Goal: Task Accomplishment & Management: Manage account settings

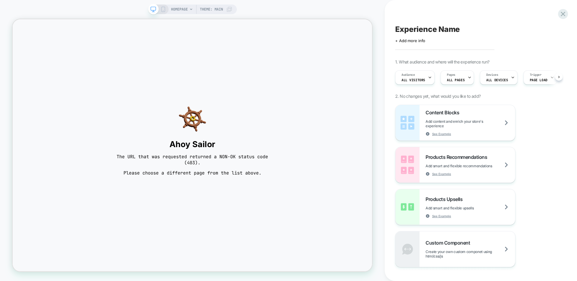
scroll to position [0, 0]
click at [526, 139] on div "Content Blocks Add content and enrich your store's experience See Example Produ…" at bounding box center [477, 186] width 165 height 162
click at [569, 10] on div "Experience Name Click to edit experience details + Add more info 1. What audien…" at bounding box center [481, 140] width 192 height 281
click at [566, 12] on icon at bounding box center [563, 14] width 8 height 8
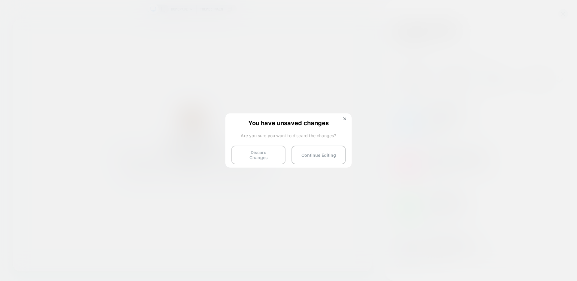
click at [267, 152] on button "Discard Changes" at bounding box center [258, 154] width 54 height 19
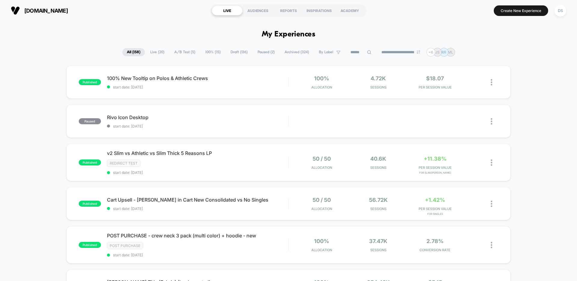
click at [321, 125] on div "paused Rivo Icon Desktop start date: 8/25/2025 Edit Duplicate Preview Start" at bounding box center [288, 121] width 444 height 33
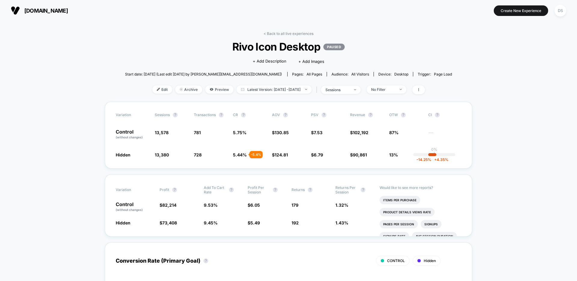
click at [434, 41] on div "< Back to all live experiences Rivo Icon Desktop PAUSED Click to edit experienc…" at bounding box center [288, 66] width 327 height 70
click at [14, 10] on img at bounding box center [15, 10] width 9 height 9
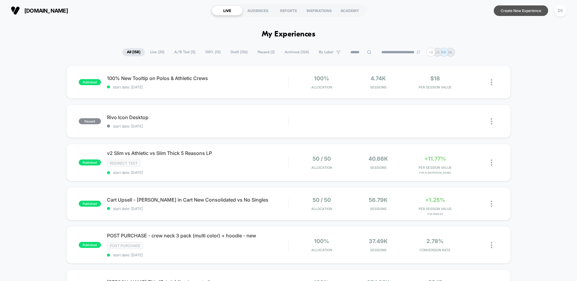
click at [525, 10] on button "Create New Experience" at bounding box center [521, 10] width 54 height 11
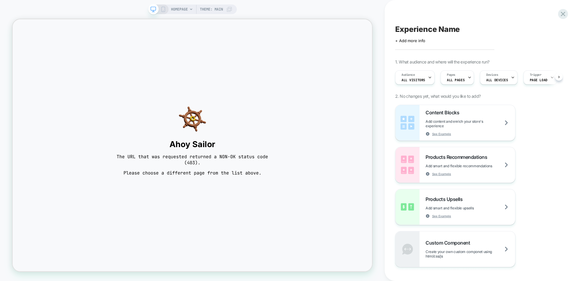
scroll to position [0, 0]
click at [380, 49] on div "HOMEPAGE Theme: MAIN" at bounding box center [192, 140] width 385 height 269
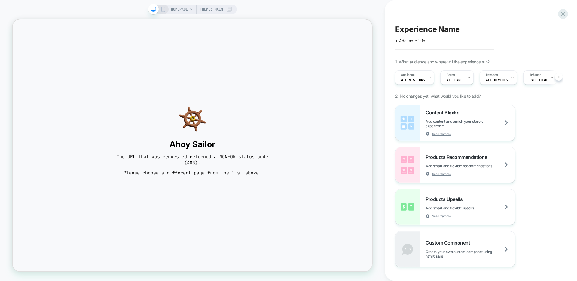
click at [386, 148] on body "Ahoy Sailor The URL that was requested returned a NON-OK status code (403). Ple…" at bounding box center [252, 186] width 479 height 335
click at [562, 16] on icon at bounding box center [563, 14] width 8 height 8
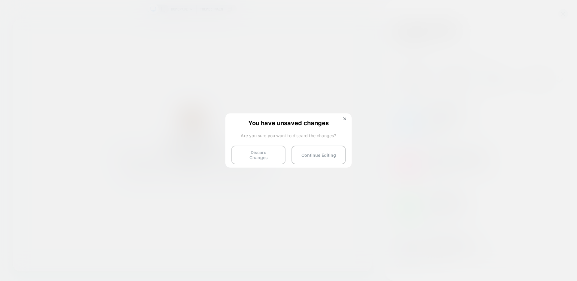
click at [264, 148] on button "Discard Changes" at bounding box center [258, 154] width 54 height 19
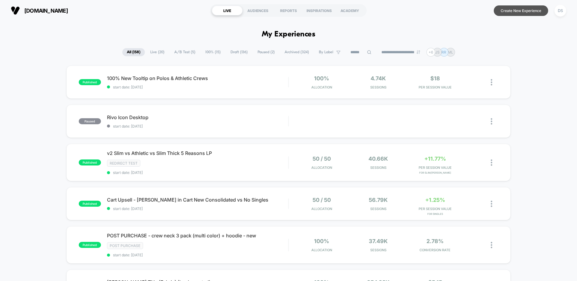
click at [519, 8] on button "Create New Experience" at bounding box center [521, 10] width 54 height 11
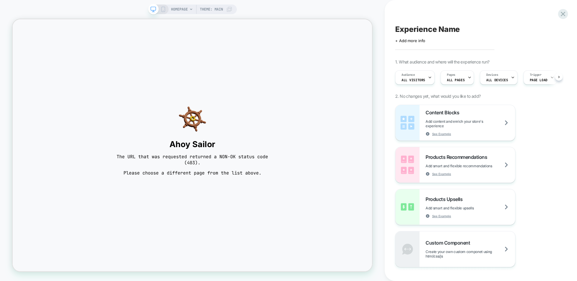
scroll to position [0, 0]
click at [562, 13] on icon at bounding box center [563, 14] width 8 height 8
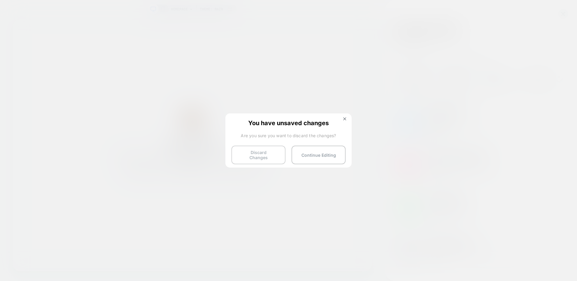
click at [256, 152] on button "Discard Changes" at bounding box center [258, 154] width 54 height 19
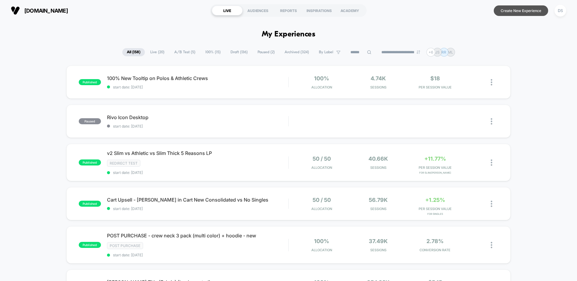
click at [513, 8] on button "Create New Experience" at bounding box center [521, 10] width 54 height 11
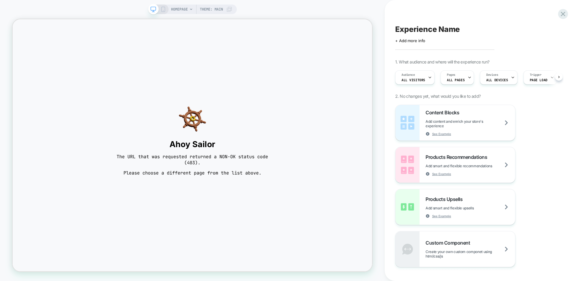
scroll to position [0, 0]
click at [562, 14] on icon at bounding box center [563, 14] width 5 height 5
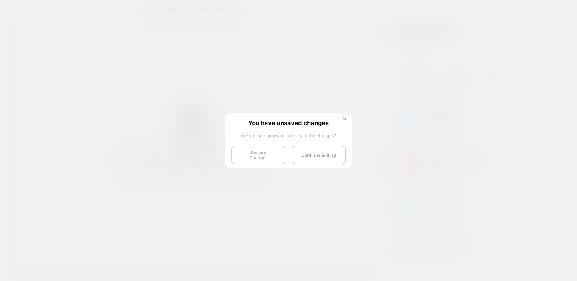
click at [269, 149] on button "Discard Changes" at bounding box center [258, 154] width 54 height 19
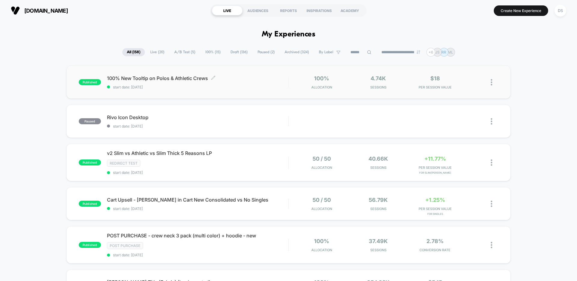
click at [299, 78] on div "100% Allocation" at bounding box center [322, 82] width 54 height 14
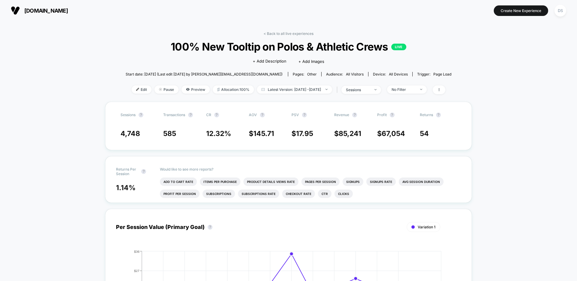
click at [132, 87] on span "Edit" at bounding box center [142, 89] width 20 height 8
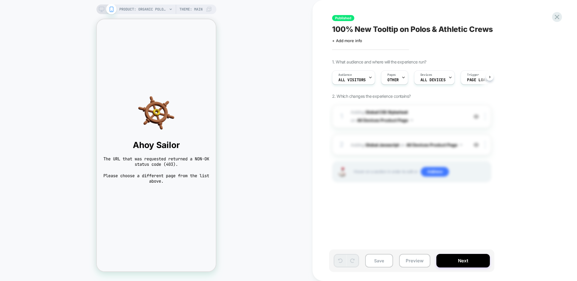
scroll to position [0, 0]
click at [553, 15] on icon at bounding box center [557, 17] width 8 height 8
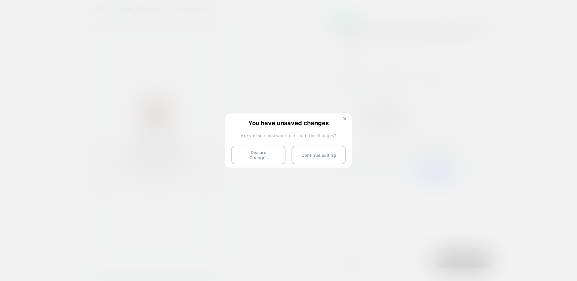
click at [258, 153] on button "Discard Changes" at bounding box center [258, 154] width 54 height 19
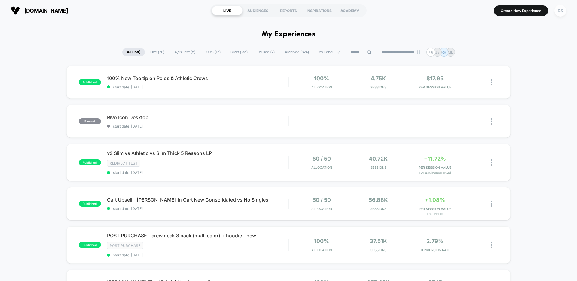
click at [560, 15] on div "DS" at bounding box center [560, 11] width 12 height 12
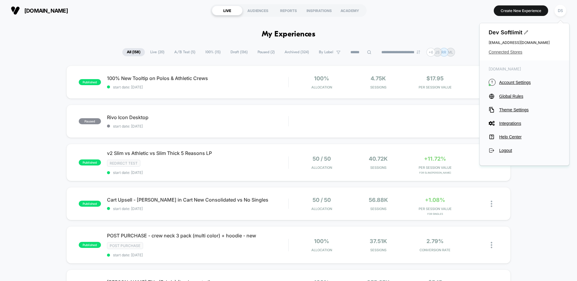
click at [511, 50] on span "Connected Stores" at bounding box center [525, 52] width 72 height 5
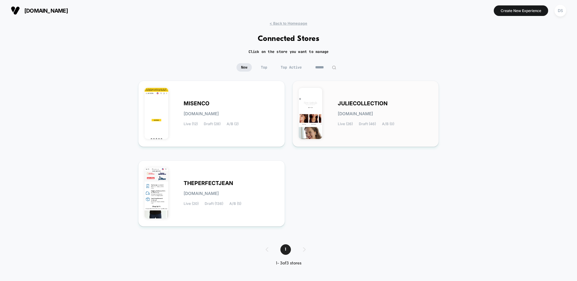
click at [350, 99] on div "JULIECOLLECTION [DOMAIN_NAME] Live (26) Draft (46) A/B (0)" at bounding box center [366, 113] width 134 height 53
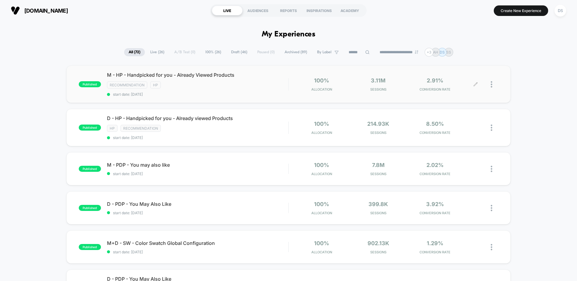
click at [492, 88] on div at bounding box center [495, 84] width 8 height 14
click at [474, 52] on div "Edit" at bounding box center [461, 50] width 54 height 14
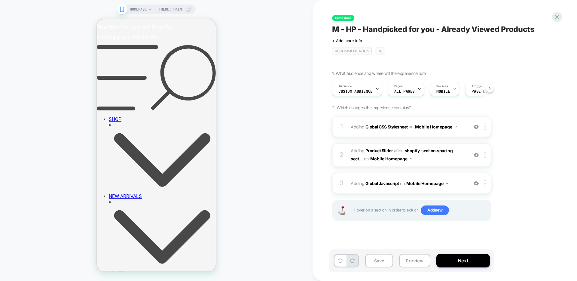
scroll to position [0, 0]
click at [556, 16] on icon at bounding box center [557, 17] width 5 height 5
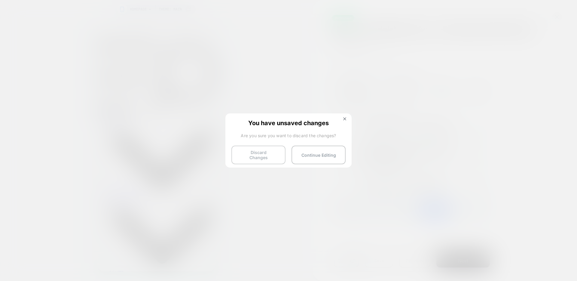
click at [253, 152] on button "Discard Changes" at bounding box center [258, 154] width 54 height 19
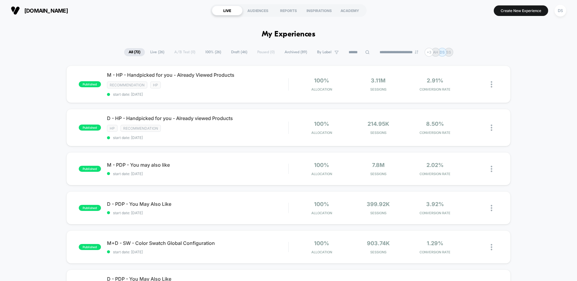
click at [555, 14] on button "DS" at bounding box center [560, 11] width 15 height 12
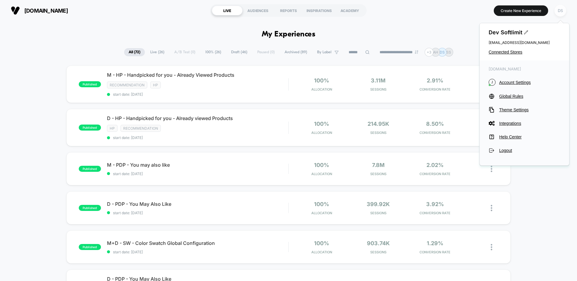
click at [556, 14] on div "DS" at bounding box center [560, 11] width 12 height 12
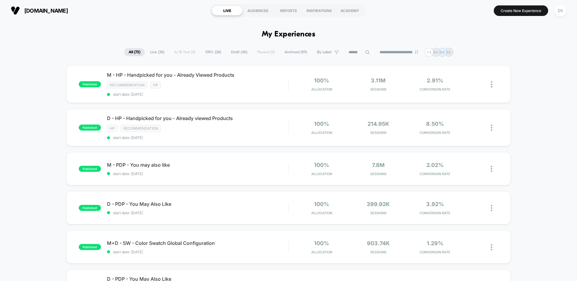
click at [555, 16] on button "DS" at bounding box center [560, 11] width 15 height 12
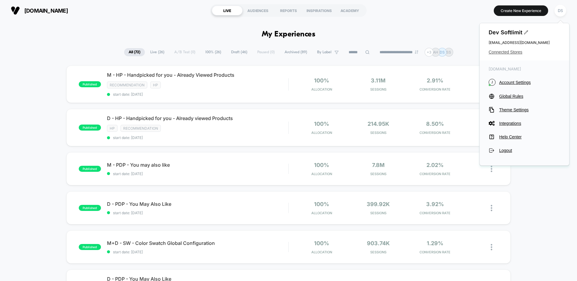
click at [501, 50] on span "Connected Stores" at bounding box center [525, 52] width 72 height 5
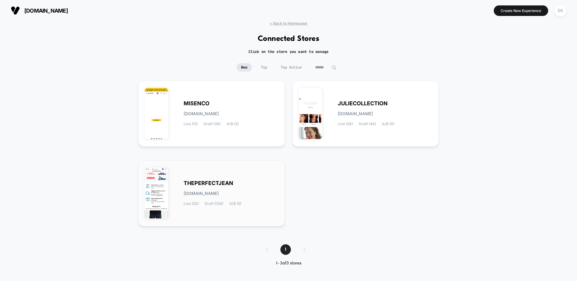
click at [240, 173] on div "THEPERFECTJEAN [DOMAIN_NAME] Live (20) Draft (136) A/B (5)" at bounding box center [212, 192] width 134 height 53
